Goal: Transaction & Acquisition: Purchase product/service

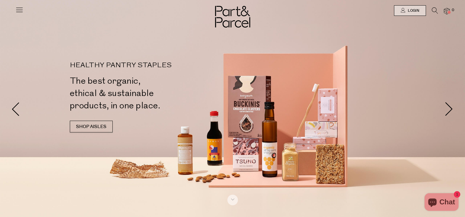
click at [448, 10] on img at bounding box center [447, 11] width 6 height 7
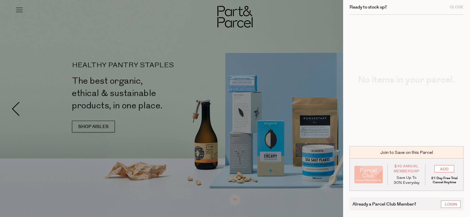
click at [270, 32] on div at bounding box center [235, 108] width 470 height 217
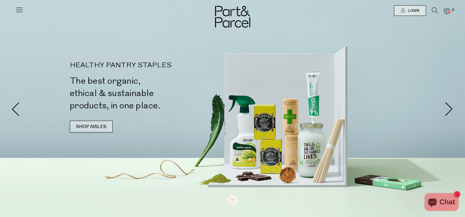
click at [85, 126] on link "SHOP AISLES" at bounding box center [91, 127] width 43 height 12
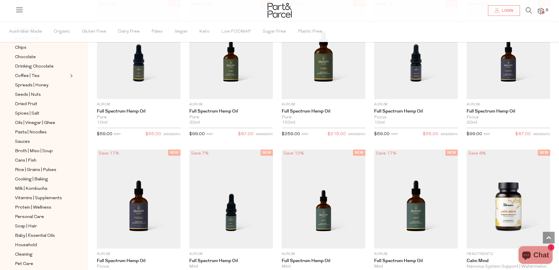
scroll to position [109, 0]
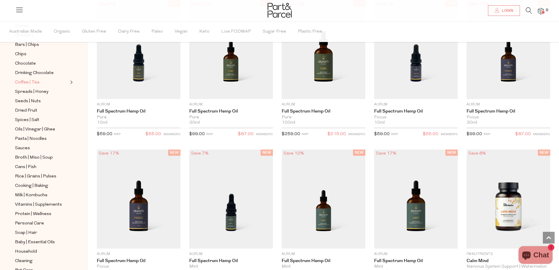
click at [31, 79] on span "Coffee | Tea" at bounding box center [27, 82] width 24 height 7
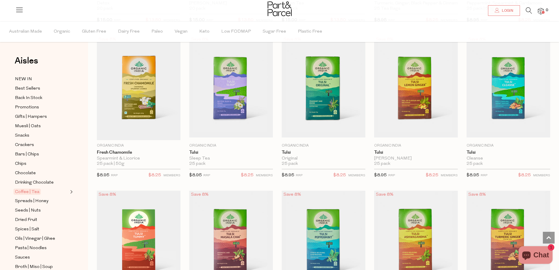
scroll to position [705, 0]
